Goal: Information Seeking & Learning: Learn about a topic

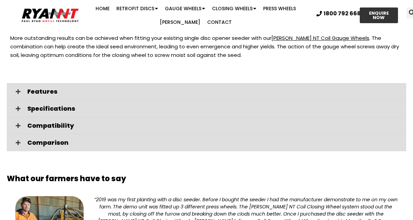
scroll to position [989, 0]
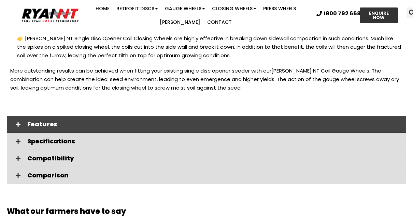
click at [44, 121] on span "Features" at bounding box center [213, 124] width 373 height 6
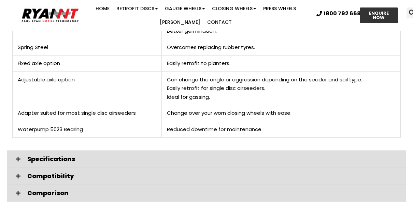
scroll to position [1193, 0]
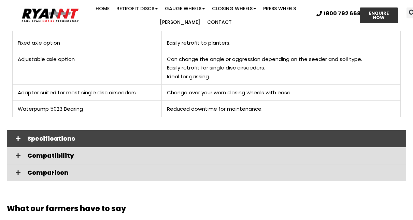
click at [68, 136] on span "Specifications" at bounding box center [213, 139] width 373 height 6
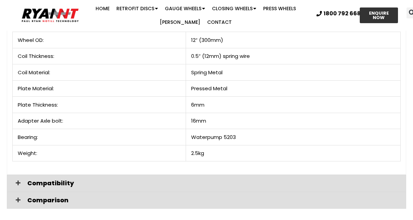
scroll to position [1330, 0]
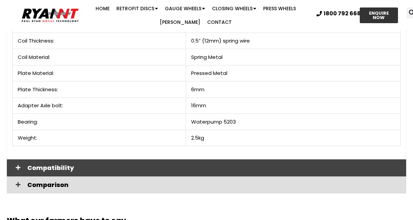
click at [16, 165] on icon at bounding box center [18, 167] width 5 height 5
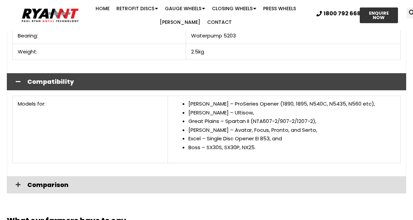
scroll to position [1432, 0]
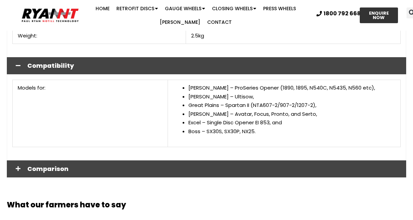
click at [20, 166] on icon at bounding box center [18, 168] width 5 height 5
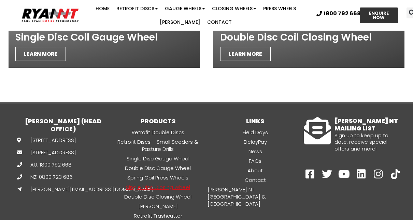
scroll to position [2557, 0]
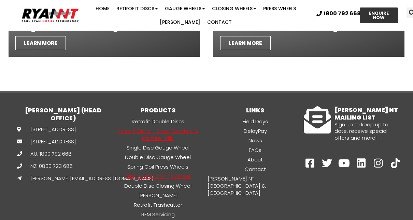
click at [191, 127] on link "Retrofit Discs – Small Seeders & Pasture Drills" at bounding box center [157, 134] width 97 height 15
click at [176, 163] on link "Spring Coil Press Wheels" at bounding box center [157, 167] width 97 height 8
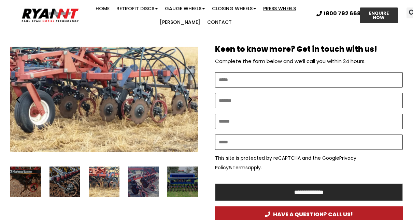
scroll to position [375, 0]
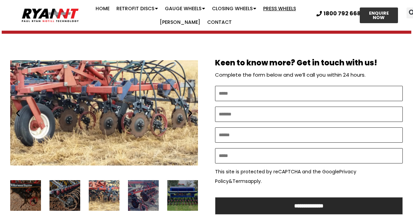
click at [180, 198] on div "19 / 24" at bounding box center [182, 195] width 31 height 31
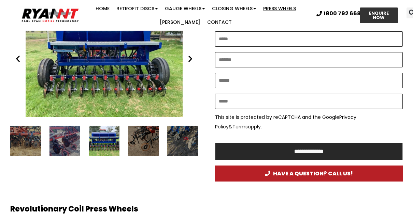
scroll to position [409, 0]
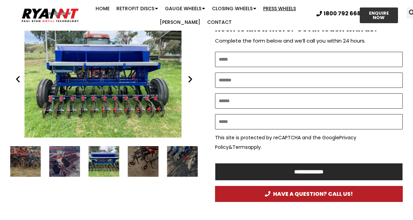
click at [26, 167] on div "17 / 24" at bounding box center [25, 161] width 31 height 31
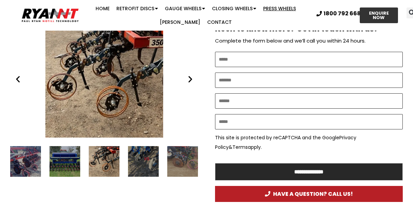
click at [191, 169] on div "22 / 24" at bounding box center [182, 161] width 31 height 31
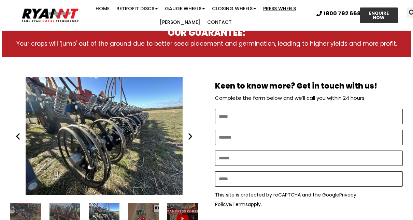
scroll to position [375, 0]
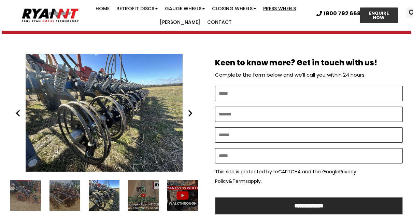
click at [193, 115] on icon "Next slide" at bounding box center [190, 113] width 9 height 9
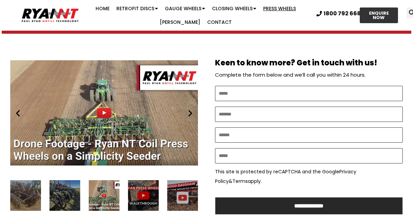
click at [193, 115] on icon "Next slide" at bounding box center [190, 113] width 9 height 9
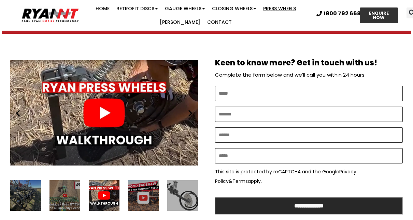
click at [193, 115] on icon "Next slide" at bounding box center [190, 113] width 9 height 9
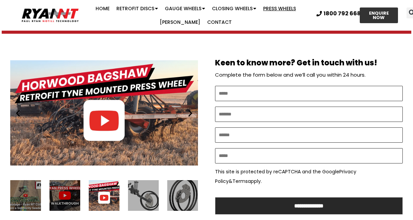
click at [193, 115] on icon "Next slide" at bounding box center [190, 113] width 9 height 9
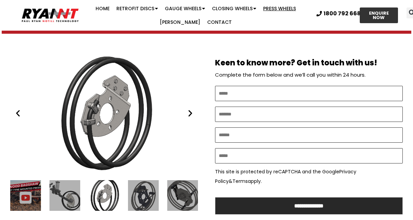
click at [66, 196] on div "4 / 24" at bounding box center [64, 195] width 31 height 31
click at [20, 116] on icon "Previous slide" at bounding box center [18, 113] width 9 height 9
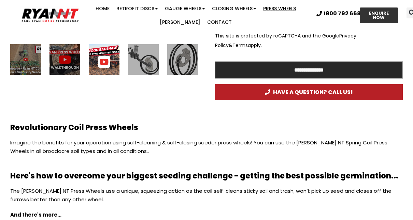
scroll to position [511, 0]
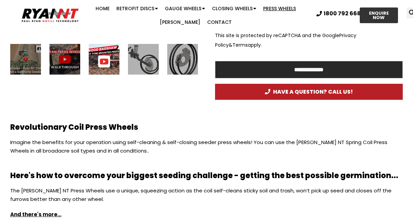
click at [148, 64] on div "4 / 24" at bounding box center [143, 59] width 31 height 31
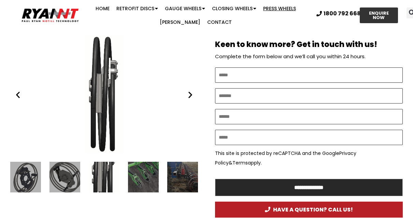
scroll to position [409, 0]
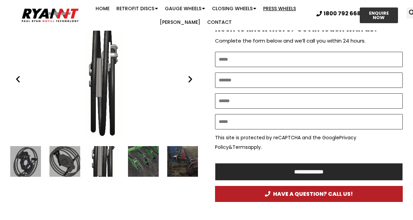
click at [23, 82] on div "The 2 Coil Press Wheel Ryan NT (RFM NT)" at bounding box center [104, 79] width 188 height 118
click at [17, 79] on icon "Previous slide" at bounding box center [18, 79] width 9 height 9
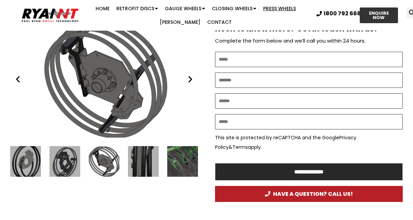
click at [17, 79] on icon "Previous slide" at bounding box center [18, 79] width 9 height 9
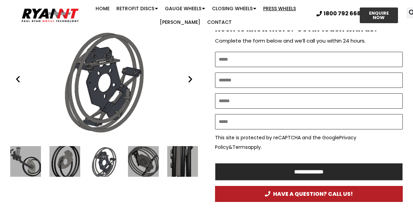
click at [17, 79] on icon "Previous slide" at bounding box center [18, 79] width 9 height 9
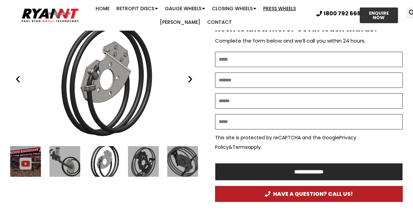
click at [17, 79] on icon "Previous slide" at bounding box center [18, 79] width 9 height 9
